Goal: Contribute content

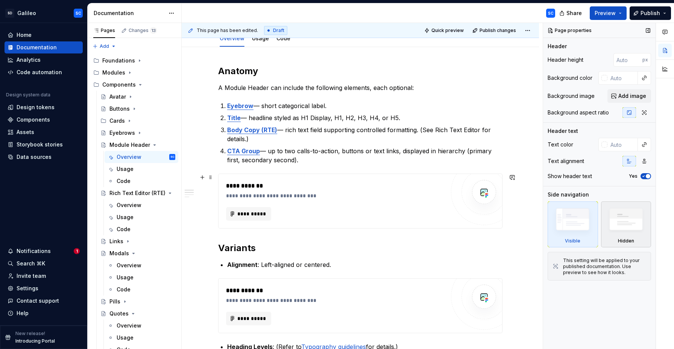
scroll to position [147, 0]
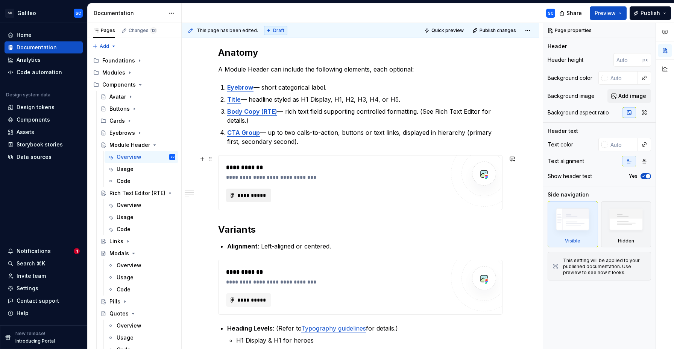
click at [252, 195] on span "**********" at bounding box center [251, 195] width 29 height 8
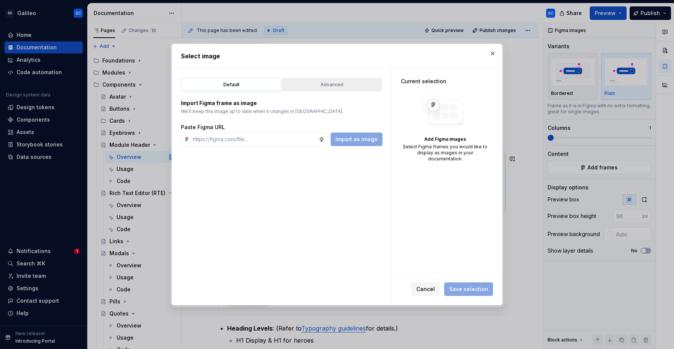
click at [342, 85] on div "Advanced" at bounding box center [332, 85] width 94 height 8
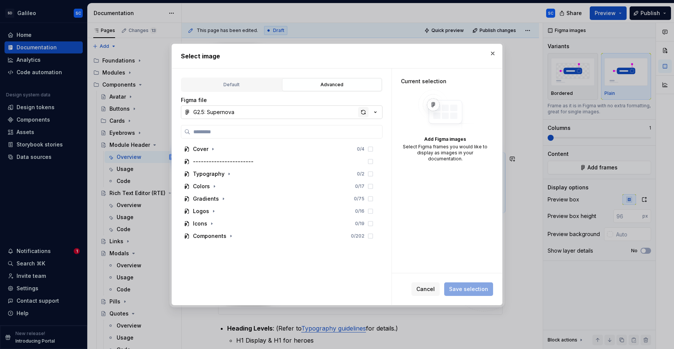
click at [362, 112] on div "button" at bounding box center [363, 112] width 11 height 11
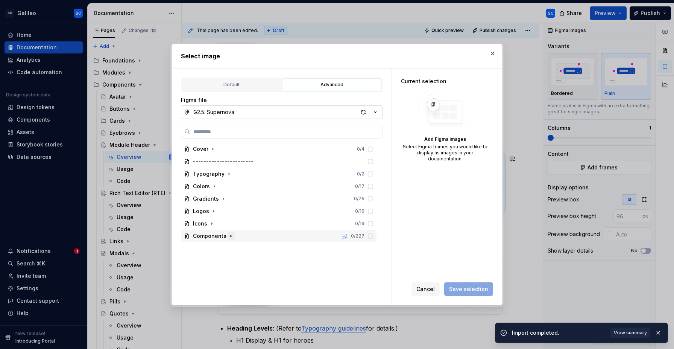
click at [229, 237] on icon "button" at bounding box center [231, 236] width 6 height 6
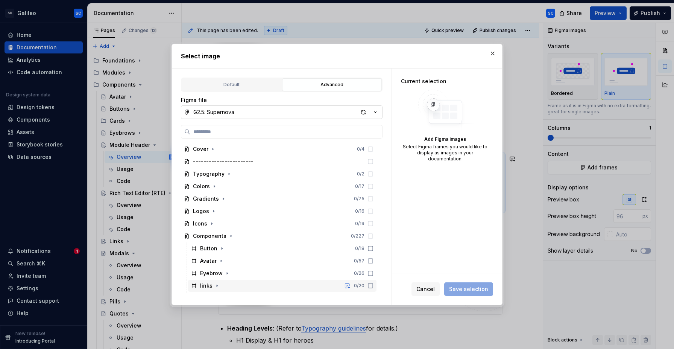
scroll to position [49, 0]
click at [242, 287] on icon "button" at bounding box center [244, 287] width 6 height 6
click at [244, 287] on icon "button" at bounding box center [244, 287] width 6 height 6
click at [244, 286] on icon "button" at bounding box center [244, 287] width 6 height 6
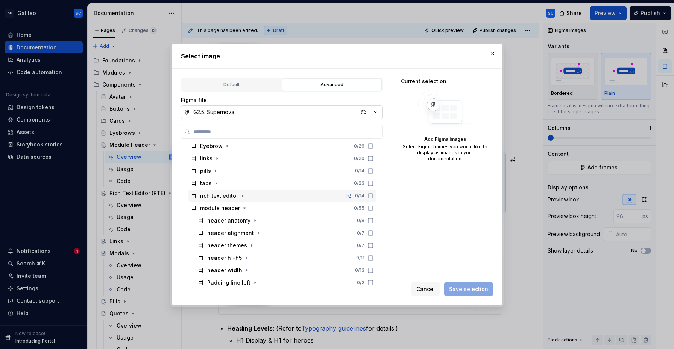
scroll to position [160, 0]
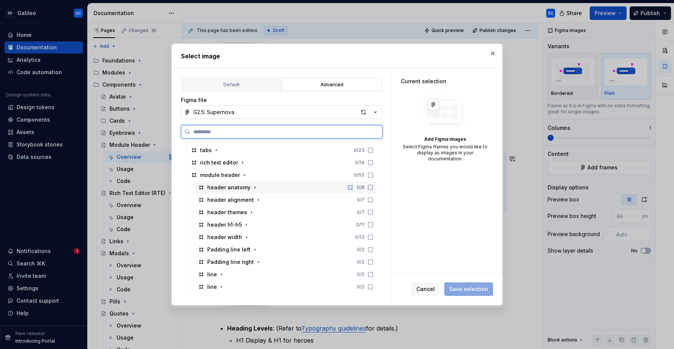
click at [317, 186] on div "header anatomy 0 / 8" at bounding box center [285, 187] width 181 height 12
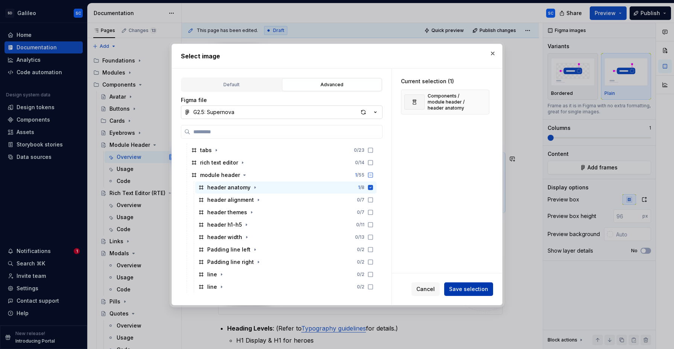
click at [475, 288] on span "Save selection" at bounding box center [468, 289] width 39 height 8
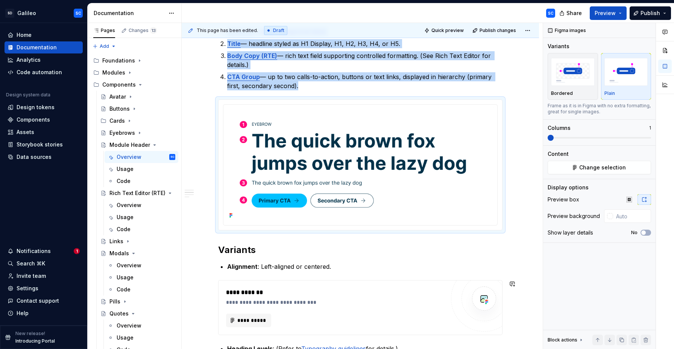
scroll to position [206, 0]
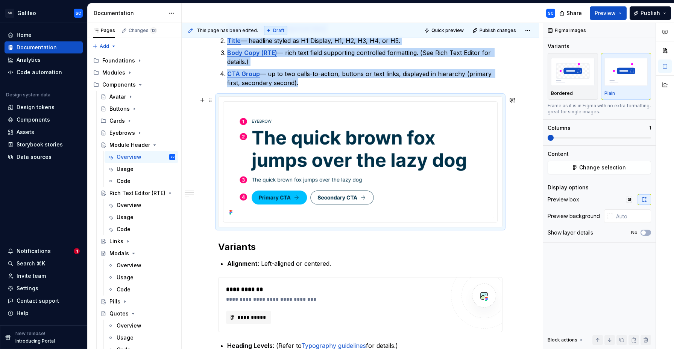
click at [255, 316] on span "**********" at bounding box center [251, 317] width 29 height 8
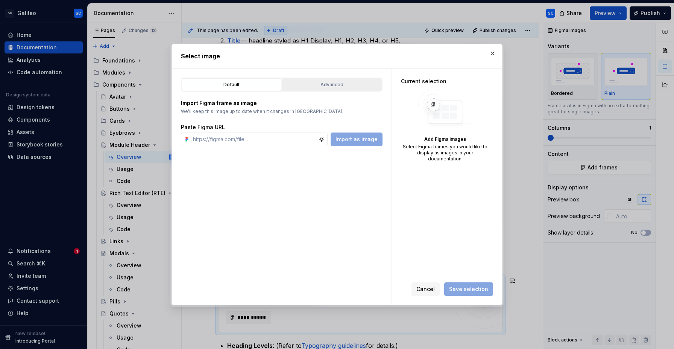
click at [334, 82] on div "Advanced" at bounding box center [332, 85] width 94 height 8
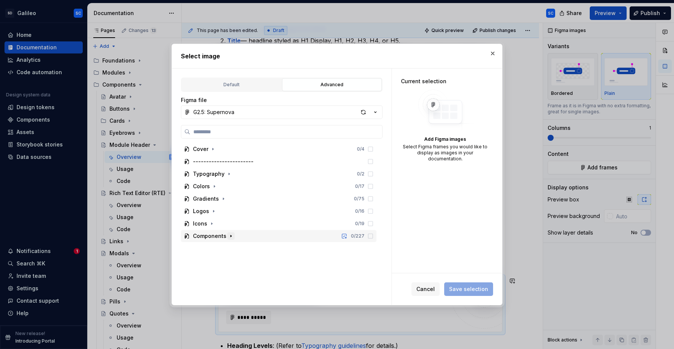
click at [231, 237] on icon "button" at bounding box center [231, 236] width 6 height 6
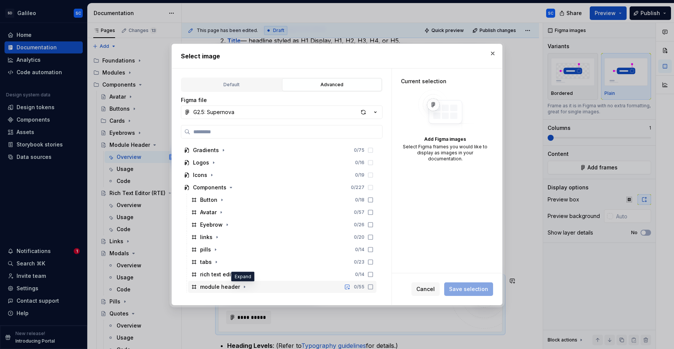
drag, startPoint x: 243, startPoint y: 288, endPoint x: 285, endPoint y: 270, distance: 46.2
click at [243, 288] on icon "button" at bounding box center [244, 287] width 6 height 6
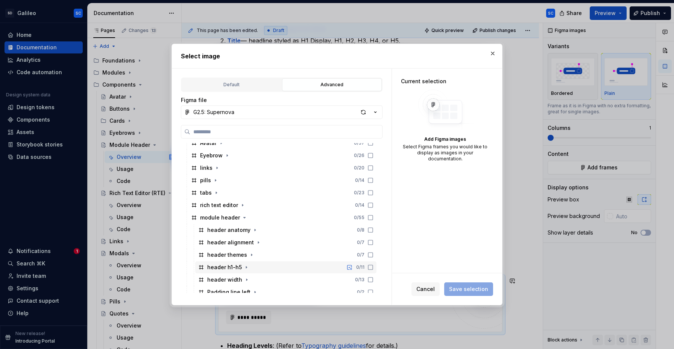
scroll to position [120, 0]
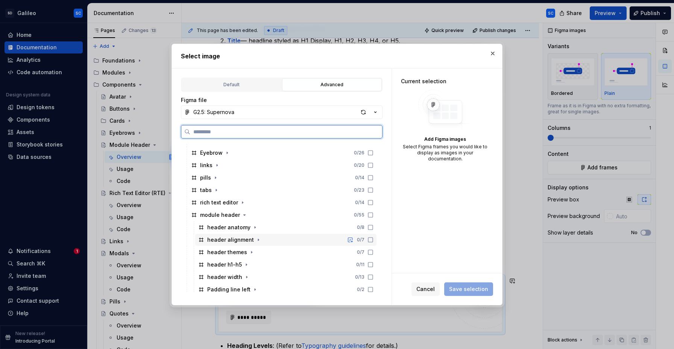
click at [282, 240] on div "header alignment 0 / 7" at bounding box center [285, 240] width 181 height 12
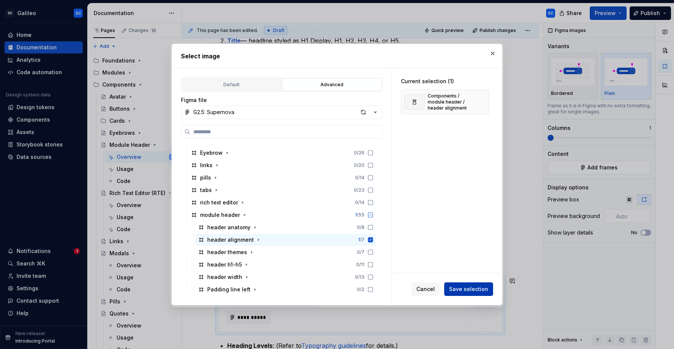
click at [473, 288] on span "Save selection" at bounding box center [468, 289] width 39 height 8
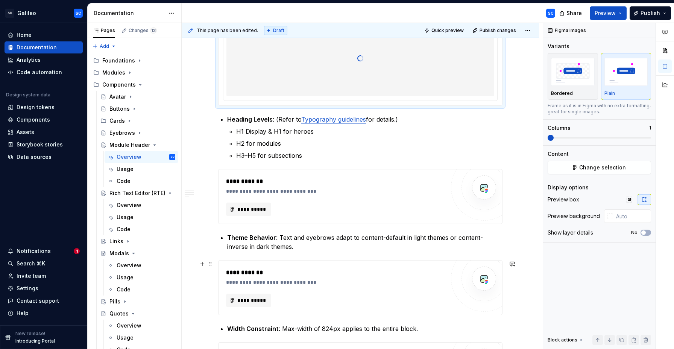
scroll to position [494, 0]
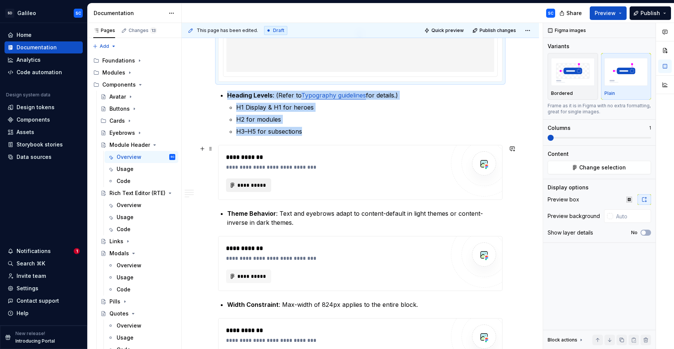
click at [253, 184] on span "**********" at bounding box center [251, 185] width 29 height 8
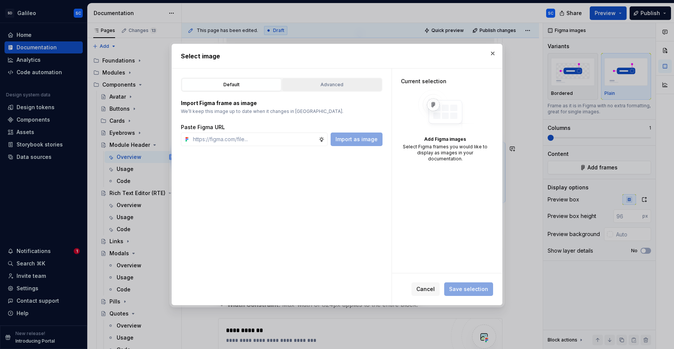
click at [329, 85] on div "Advanced" at bounding box center [332, 85] width 94 height 8
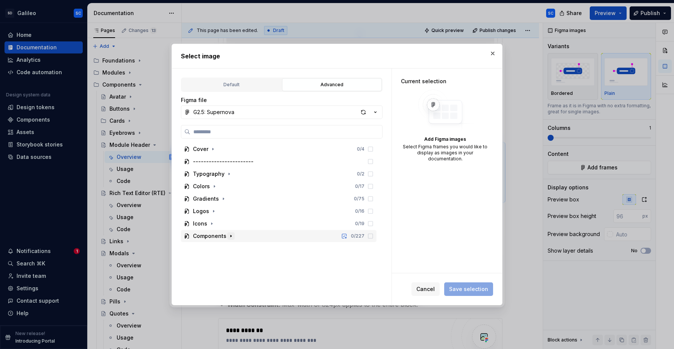
click at [231, 236] on icon "button" at bounding box center [231, 236] width 1 height 2
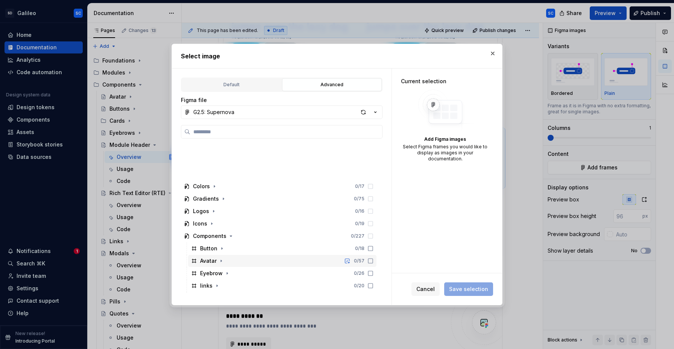
scroll to position [49, 0]
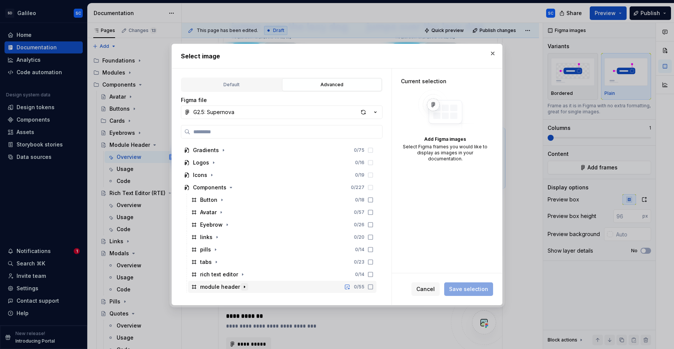
click at [243, 287] on icon "button" at bounding box center [244, 287] width 6 height 6
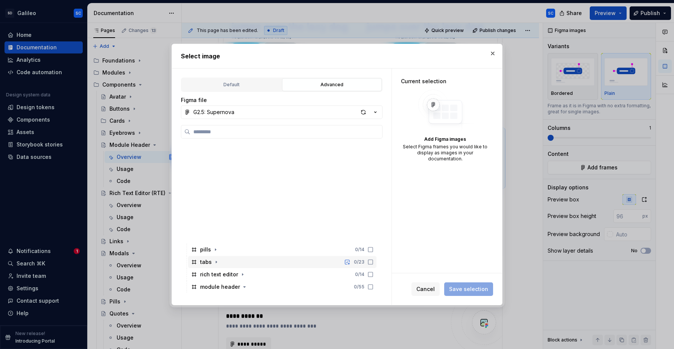
scroll to position [160, 0]
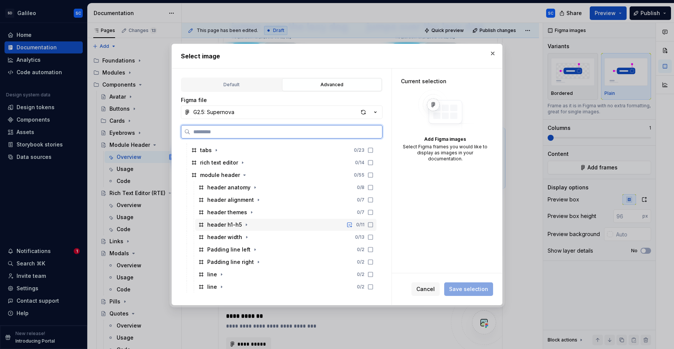
click at [272, 223] on div "header h1-h5 0 / 11" at bounding box center [285, 224] width 181 height 12
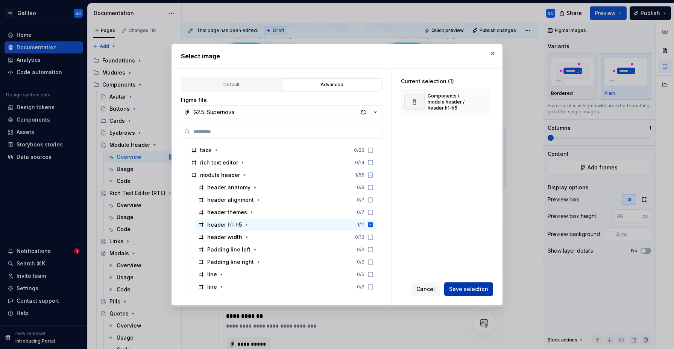
click at [478, 288] on span "Save selection" at bounding box center [468, 289] width 39 height 8
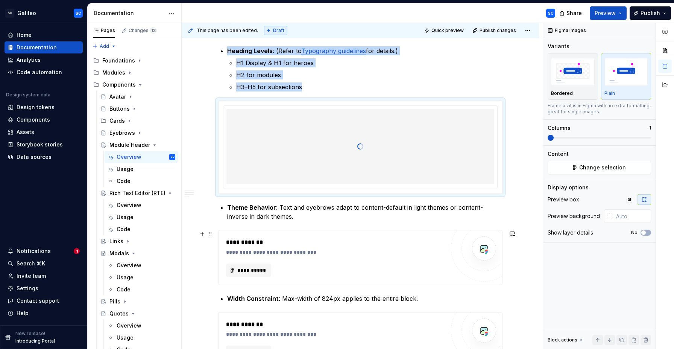
scroll to position [532, 0]
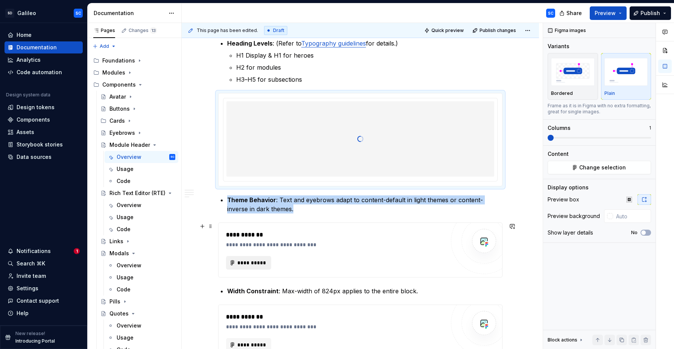
click at [255, 260] on span "**********" at bounding box center [251, 263] width 29 height 8
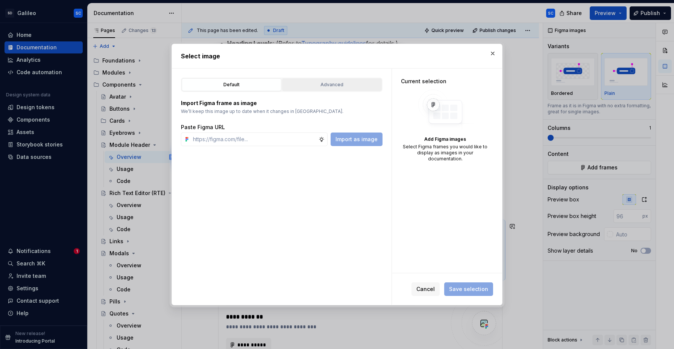
click at [345, 86] on div "Advanced" at bounding box center [332, 85] width 94 height 8
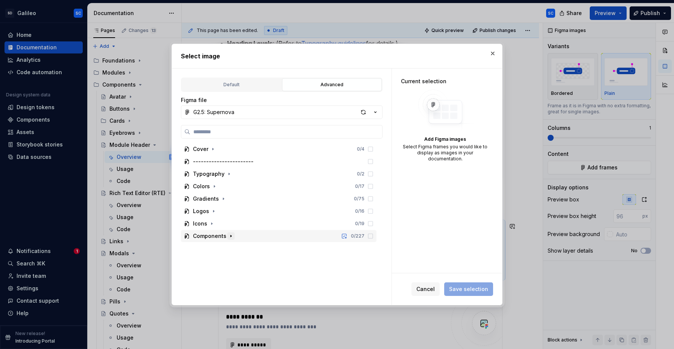
click at [231, 236] on icon "button" at bounding box center [231, 236] width 6 height 6
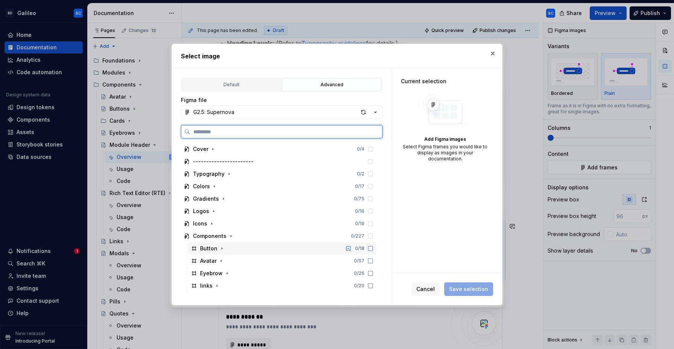
scroll to position [49, 0]
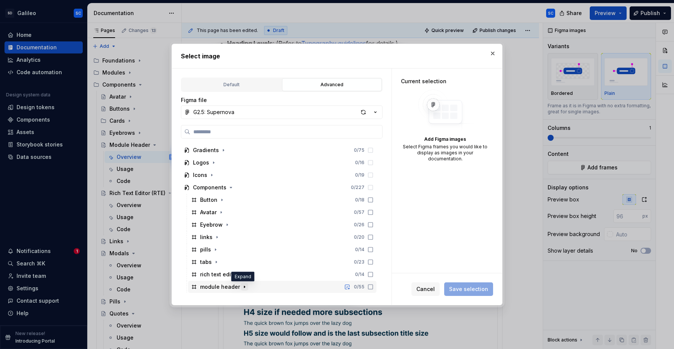
click at [244, 287] on icon "button" at bounding box center [244, 287] width 6 height 6
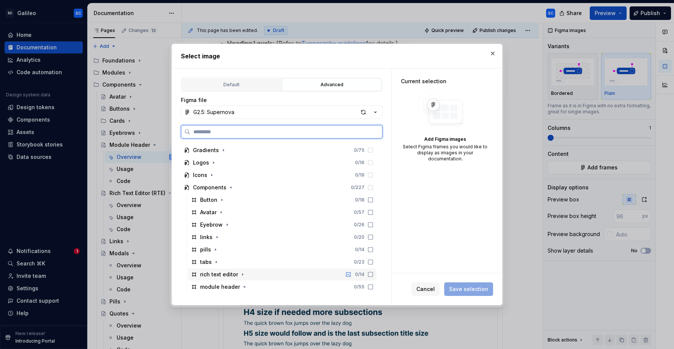
scroll to position [160, 0]
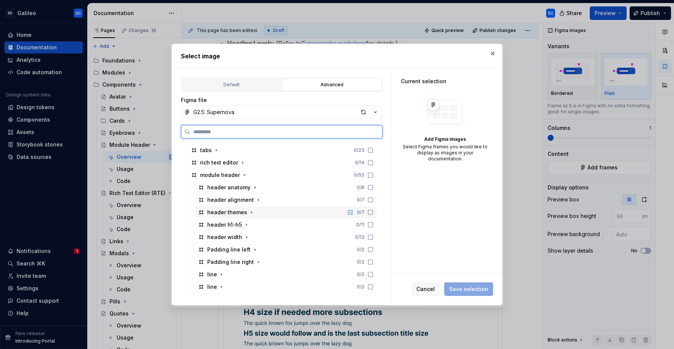
click at [273, 211] on div "header themes 0 / 7" at bounding box center [285, 212] width 181 height 12
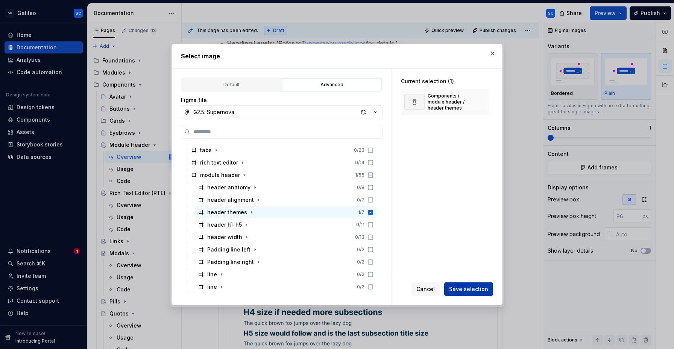
click at [475, 291] on span "Save selection" at bounding box center [468, 289] width 39 height 8
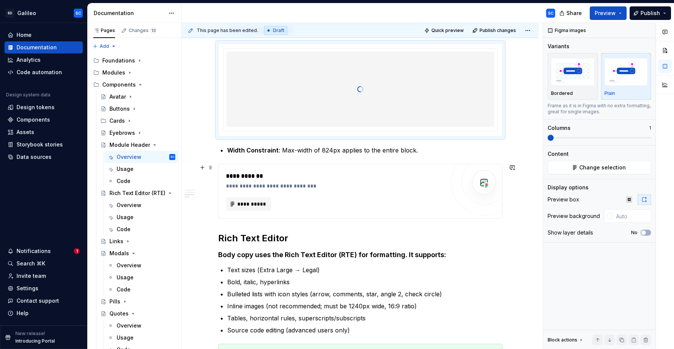
scroll to position [925, 0]
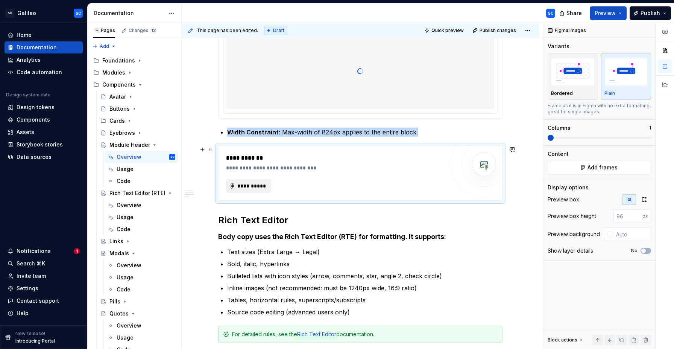
click at [259, 186] on span "**********" at bounding box center [251, 186] width 29 height 8
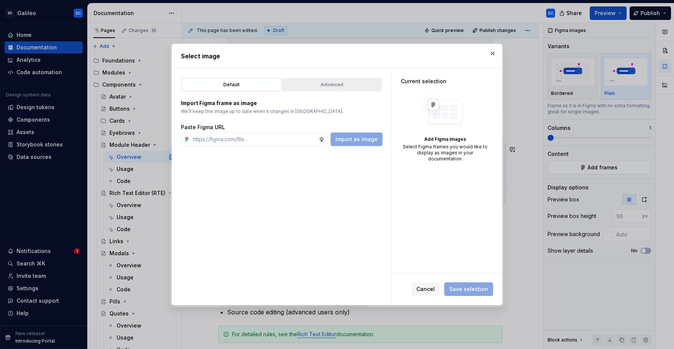
click at [330, 86] on div "Advanced" at bounding box center [332, 85] width 94 height 8
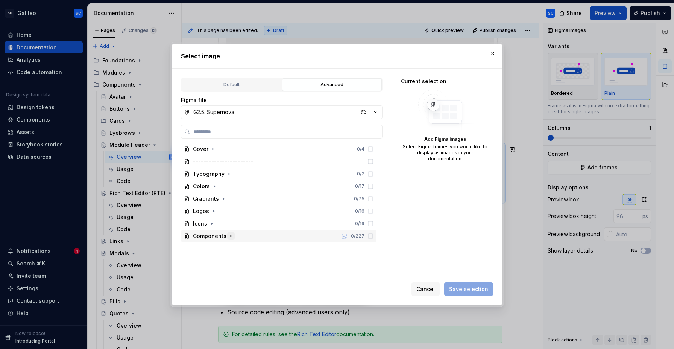
click at [231, 235] on icon "button" at bounding box center [231, 236] width 6 height 6
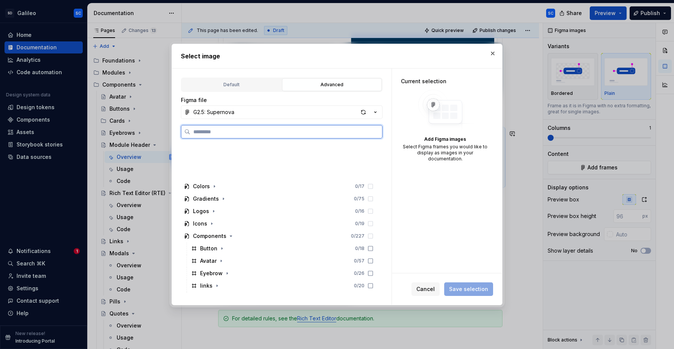
scroll to position [49, 0]
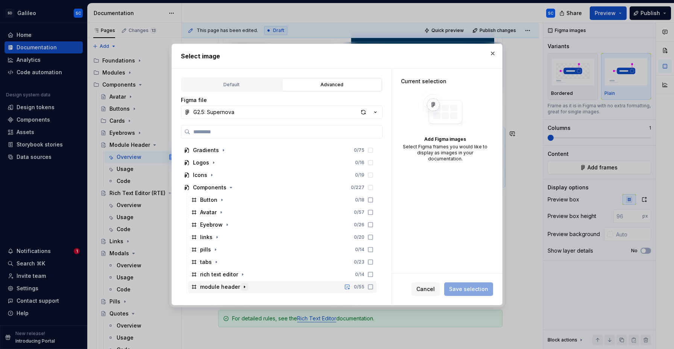
click at [244, 287] on icon "button" at bounding box center [244, 287] width 6 height 6
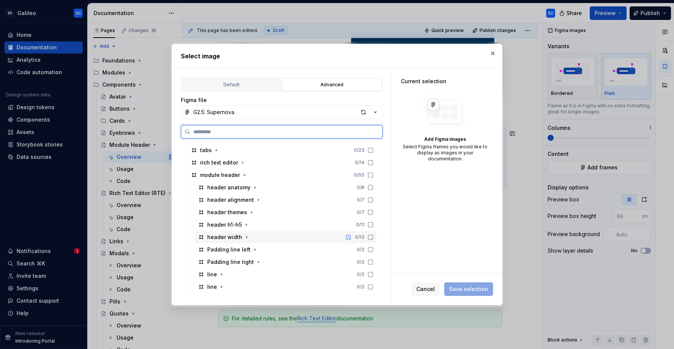
click at [260, 232] on div "header width 0 / 13" at bounding box center [285, 237] width 181 height 12
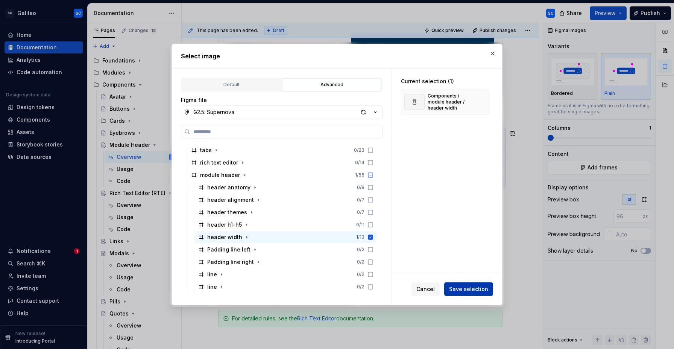
click at [471, 288] on span "Save selection" at bounding box center [468, 289] width 39 height 8
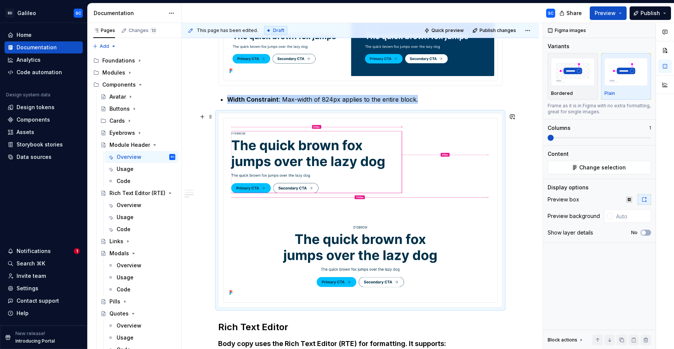
scroll to position [953, 0]
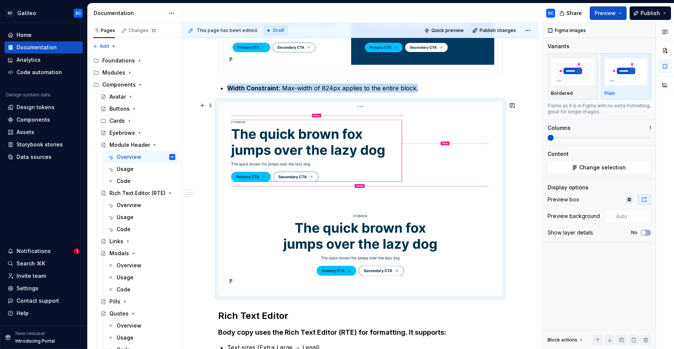
click at [442, 234] on img at bounding box center [360, 198] width 268 height 176
click at [433, 215] on img at bounding box center [360, 198] width 268 height 176
click at [410, 209] on img at bounding box center [360, 198] width 268 height 176
click at [598, 169] on span "Change selection" at bounding box center [602, 168] width 47 height 8
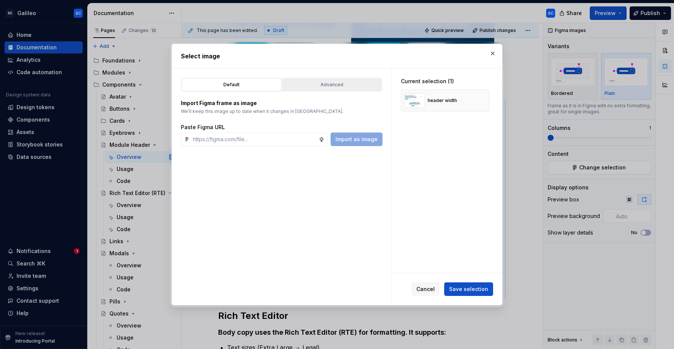
click at [334, 83] on div "Advanced" at bounding box center [332, 85] width 94 height 8
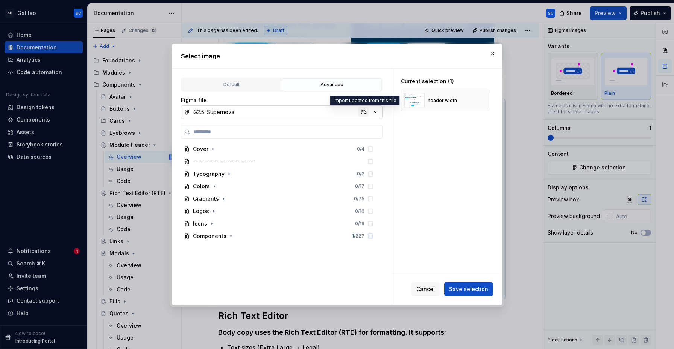
click at [364, 111] on div "button" at bounding box center [363, 112] width 11 height 11
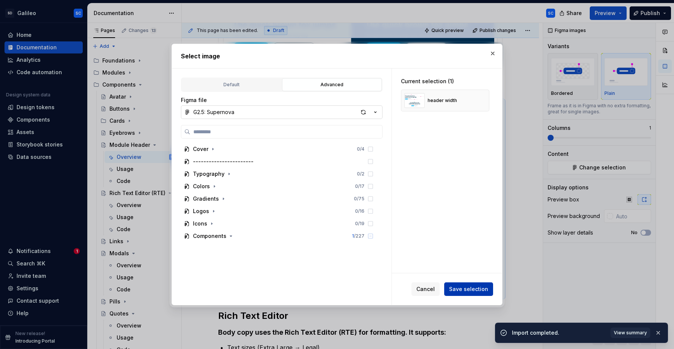
click at [473, 291] on span "Save selection" at bounding box center [468, 289] width 39 height 8
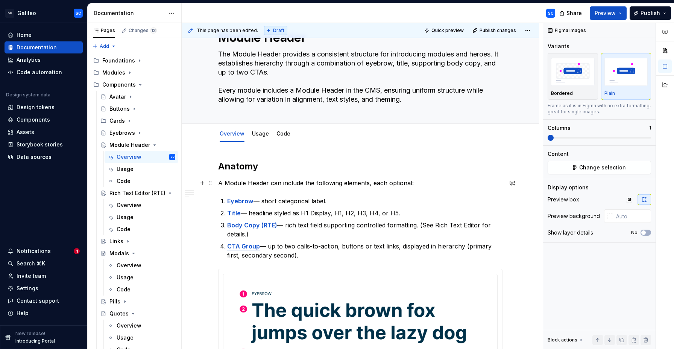
scroll to position [0, 0]
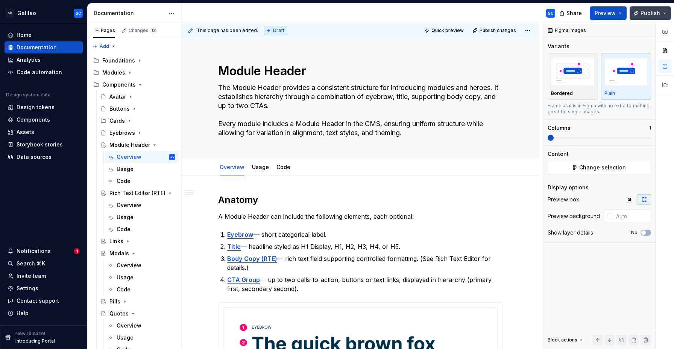
click at [645, 14] on span "Publish" at bounding box center [650, 13] width 20 height 8
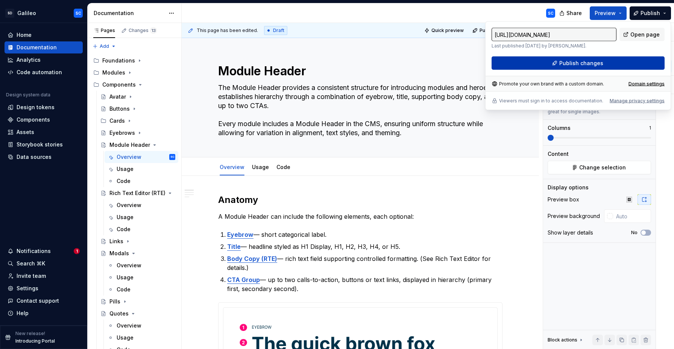
click at [576, 62] on span "Publish changes" at bounding box center [581, 63] width 44 height 8
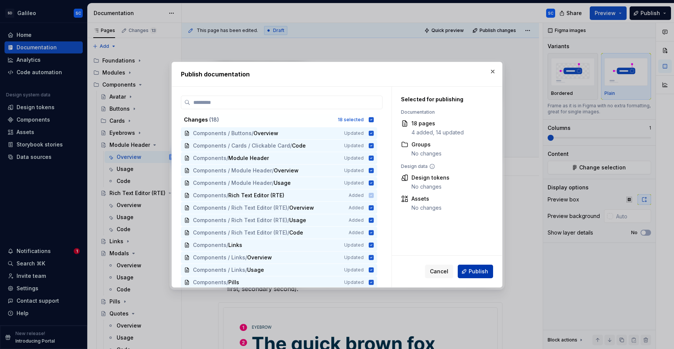
click at [476, 272] on span "Publish" at bounding box center [479, 271] width 20 height 8
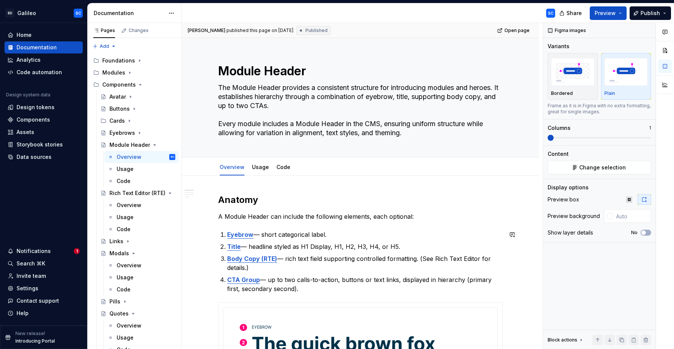
scroll to position [0, 0]
click at [150, 145] on icon "Page tree" at bounding box center [150, 144] width 2 height 1
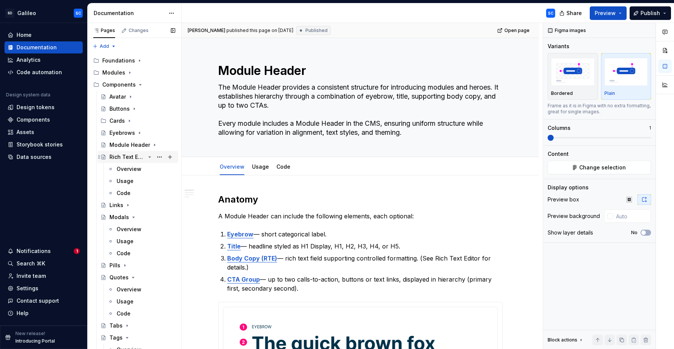
click at [152, 157] on icon "Page tree" at bounding box center [150, 157] width 6 height 6
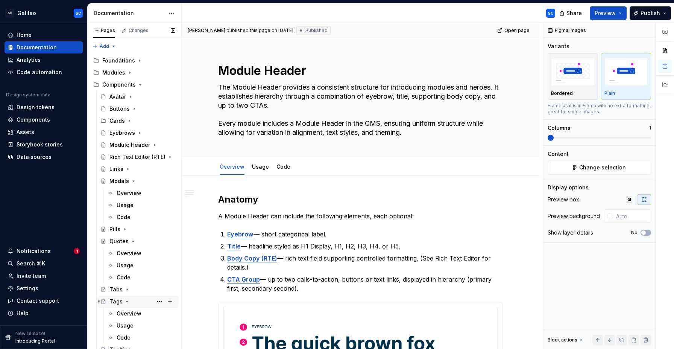
click at [114, 302] on div "Tags" at bounding box center [115, 301] width 13 height 8
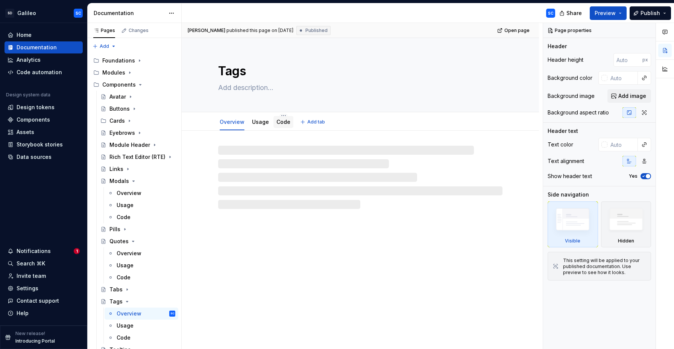
click at [281, 124] on link "Code" at bounding box center [283, 121] width 14 height 6
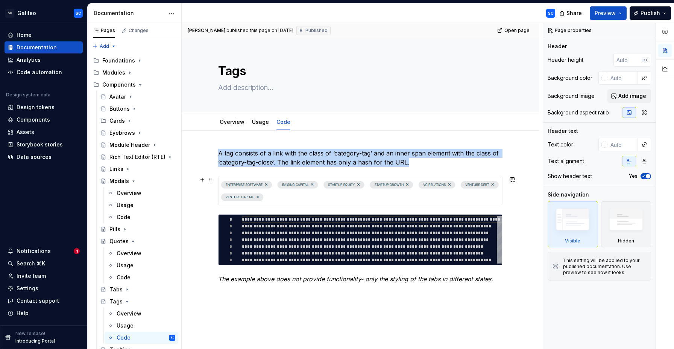
click at [495, 184] on img at bounding box center [360, 190] width 284 height 29
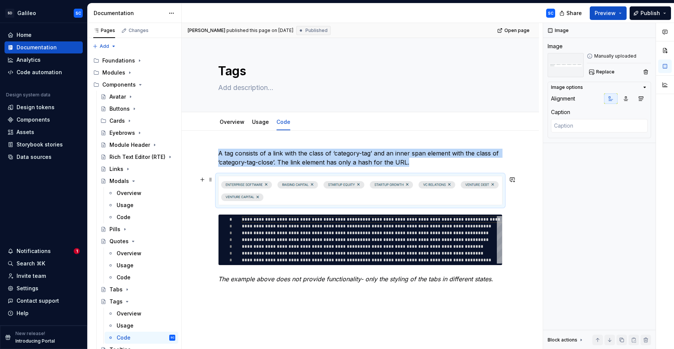
click at [529, 197] on div "**********" at bounding box center [360, 270] width 357 height 280
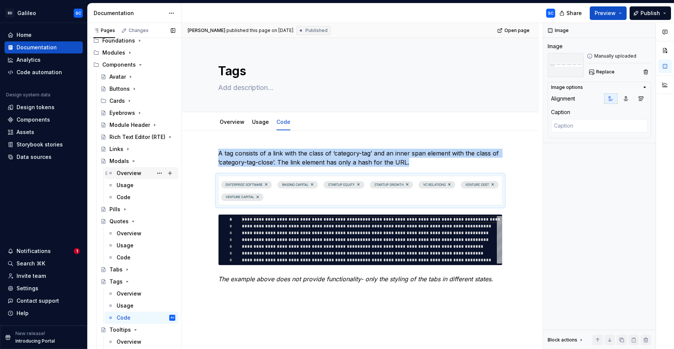
scroll to position [20, 0]
click at [130, 101] on icon "Page tree" at bounding box center [129, 101] width 6 height 6
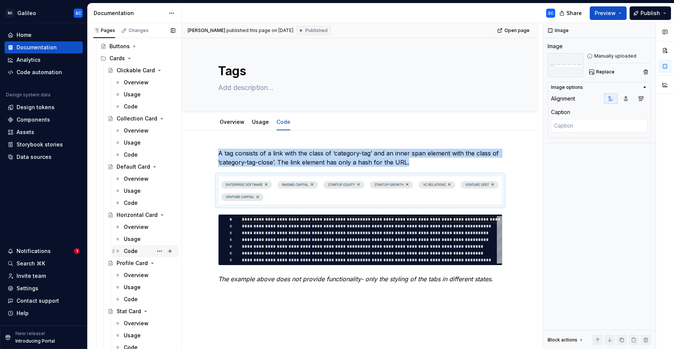
scroll to position [60, 0]
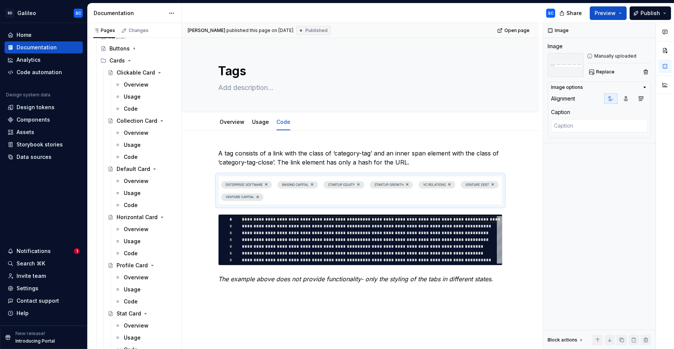
type textarea "*"
